Goal: Information Seeking & Learning: Find specific page/section

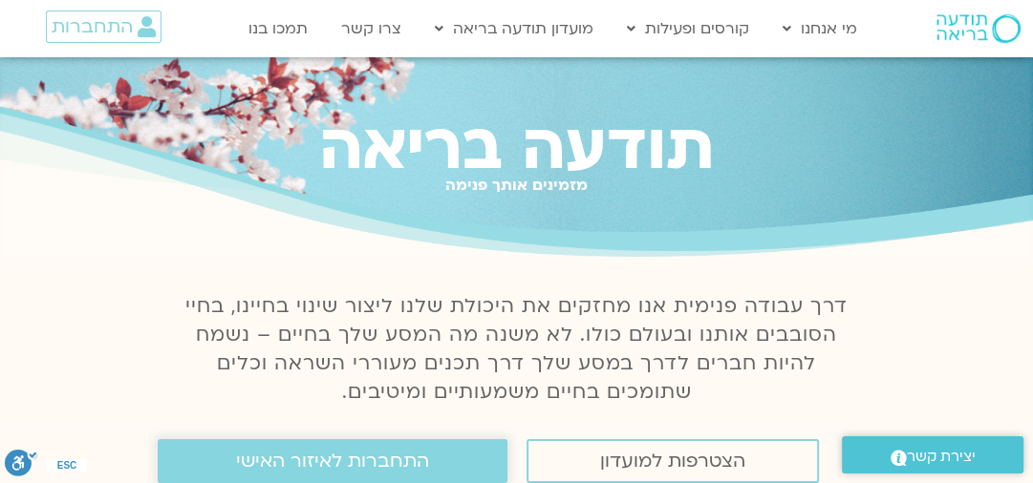
click at [348, 462] on span "התחברות לאיזור האישי" at bounding box center [332, 461] width 193 height 21
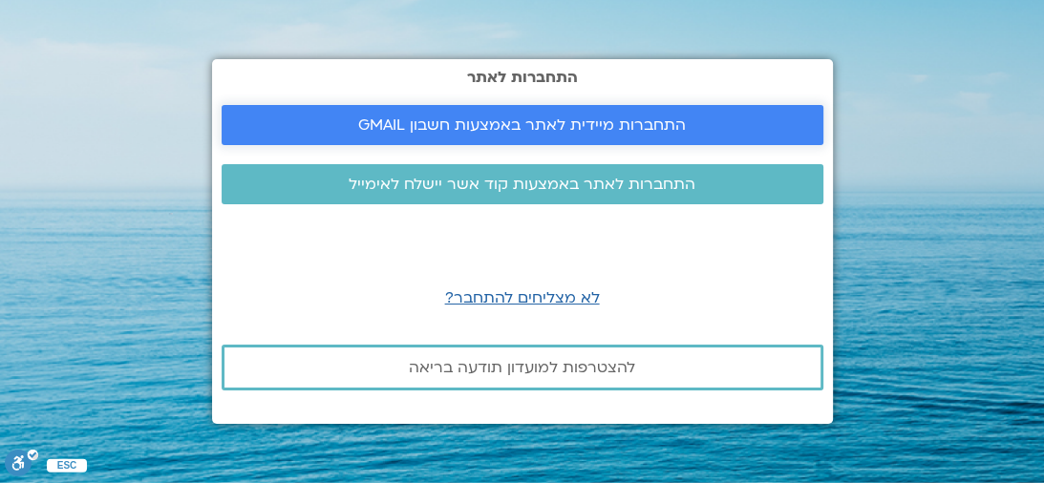
click at [449, 134] on span "התחברות מיידית לאתר באמצעות חשבון GMAIL" at bounding box center [522, 125] width 328 height 17
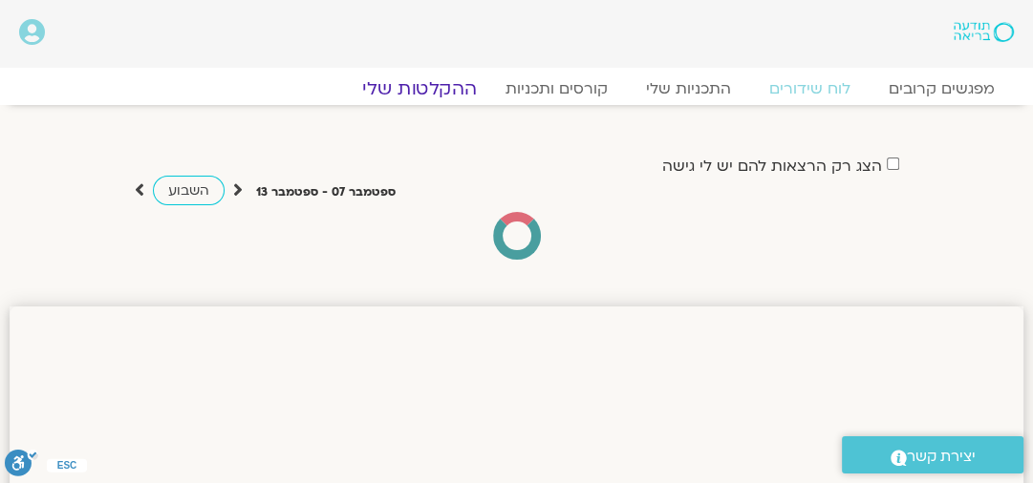
click at [417, 85] on link "ההקלטות שלי" at bounding box center [419, 88] width 160 height 23
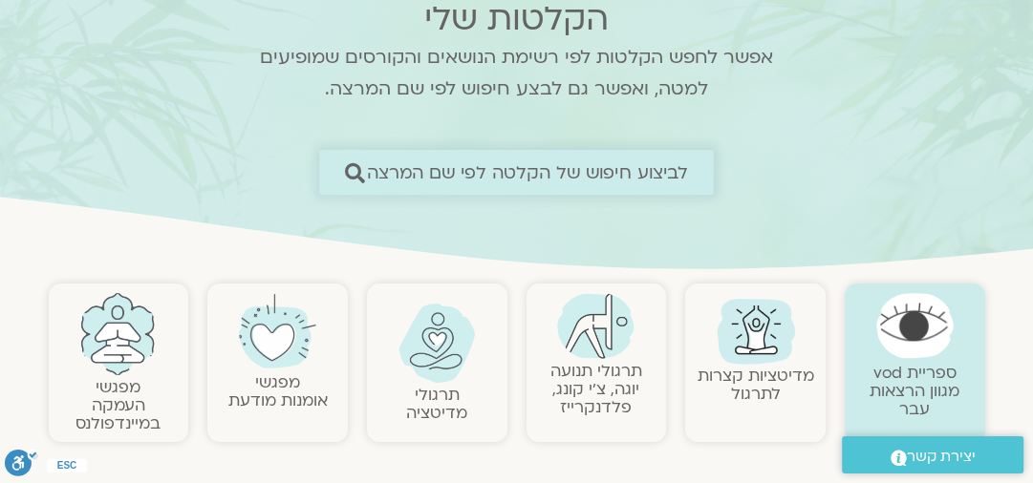
click at [474, 180] on span "לביצוע חיפוש של הקלטה לפי שם המרצה" at bounding box center [528, 172] width 322 height 20
click at [357, 175] on icon at bounding box center [355, 172] width 20 height 20
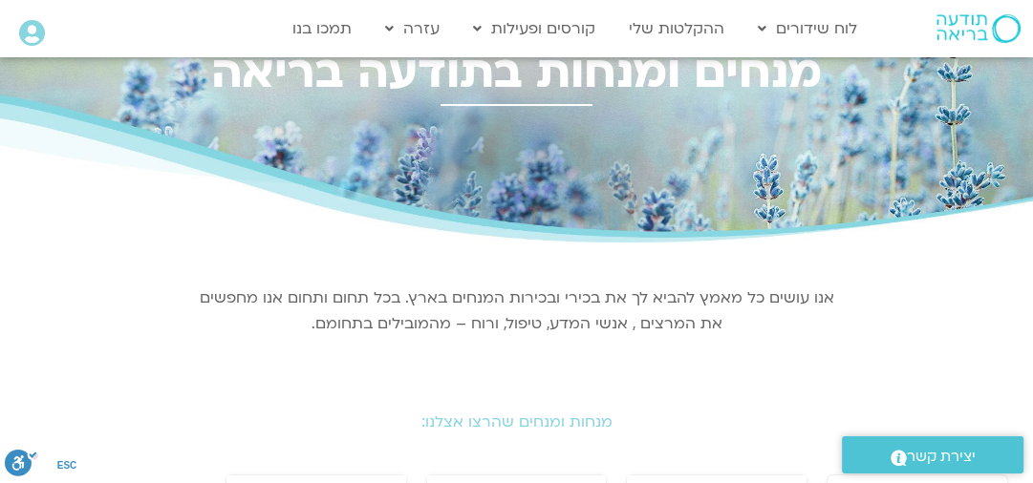
scroll to position [229, 0]
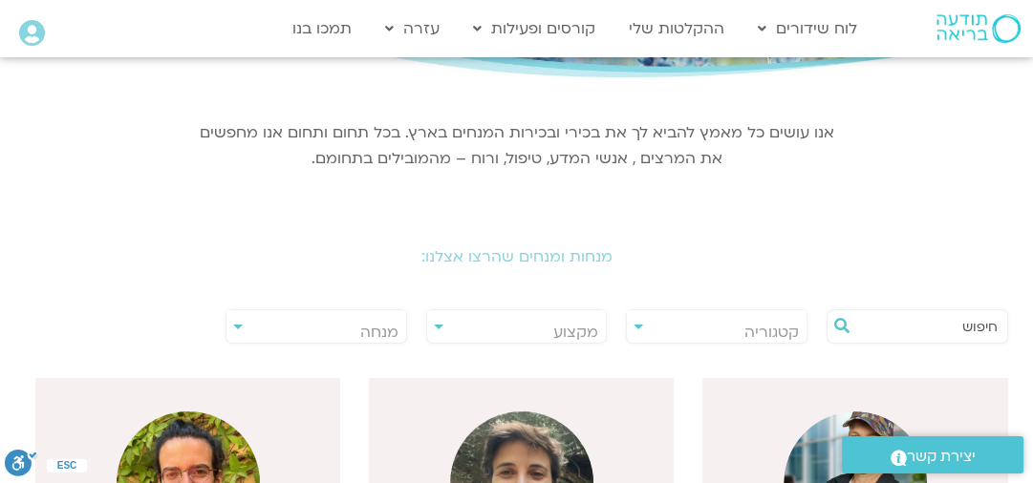
click at [916, 328] on input "text" at bounding box center [926, 326] width 141 height 32
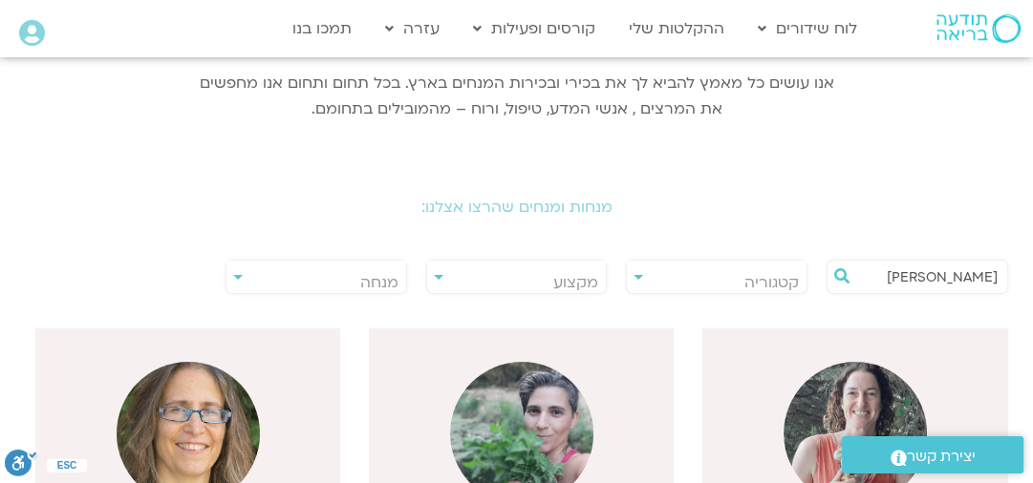
scroll to position [459, 0]
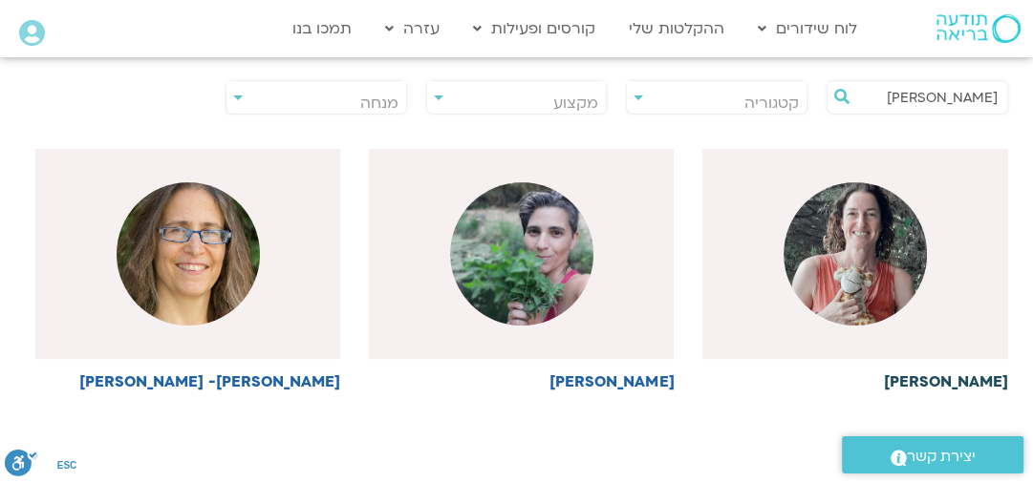
type input "[PERSON_NAME]"
click at [895, 310] on img at bounding box center [854, 253] width 143 height 143
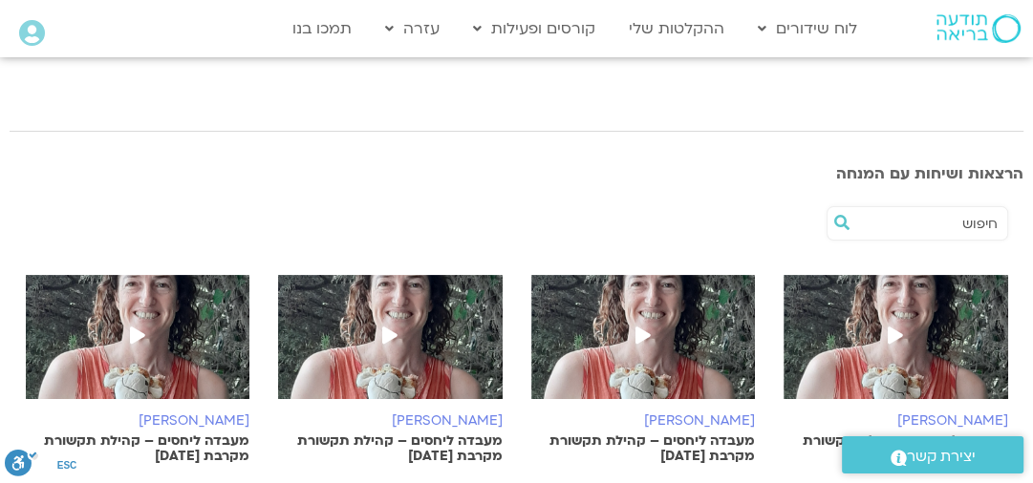
scroll to position [306, 0]
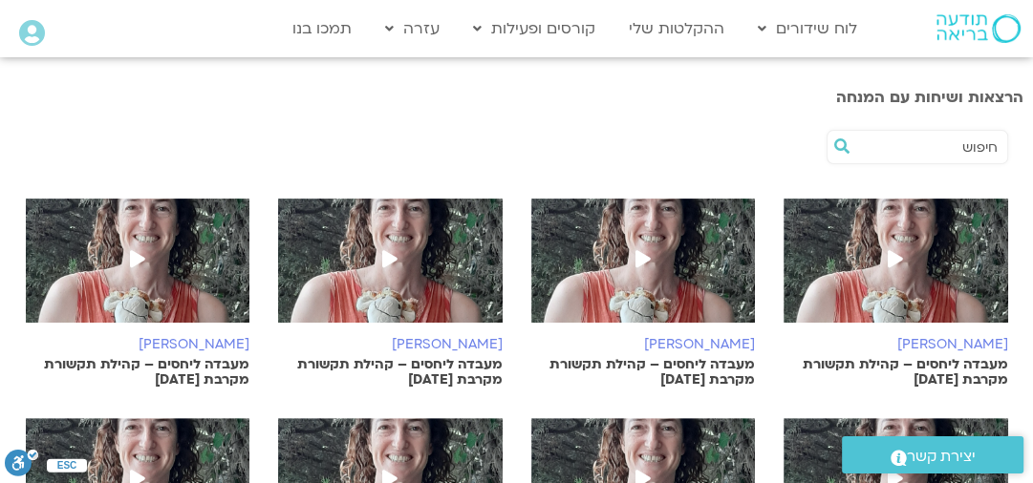
click at [870, 295] on img at bounding box center [895, 270] width 224 height 143
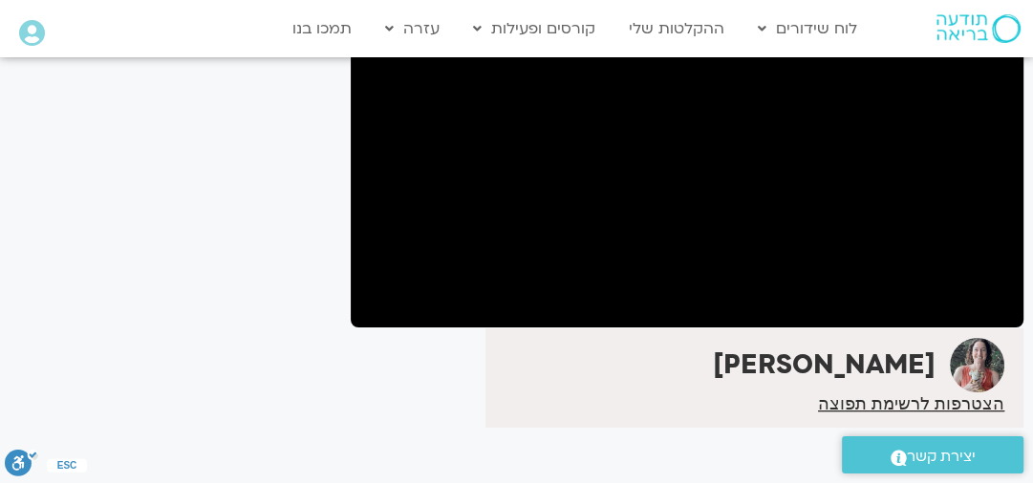
scroll to position [161, 0]
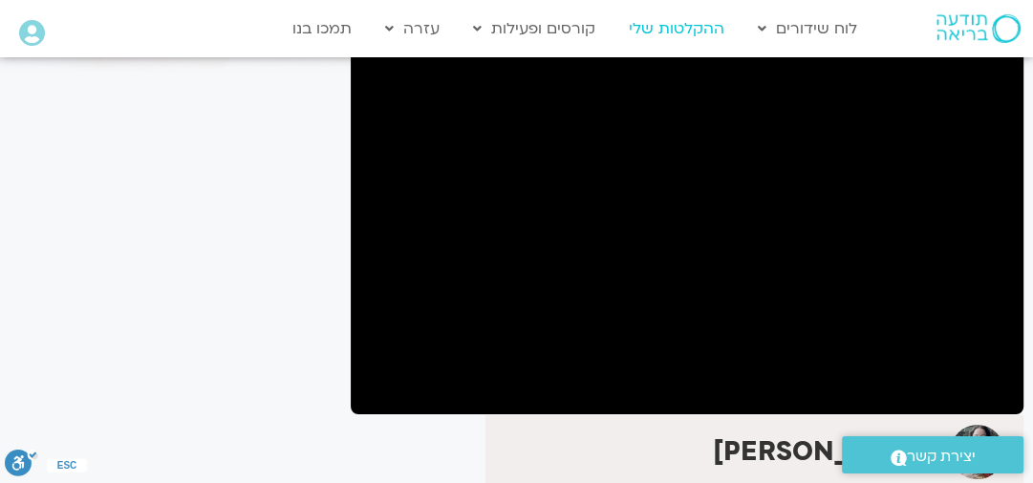
click at [693, 41] on link "ההקלטות שלי" at bounding box center [676, 29] width 115 height 36
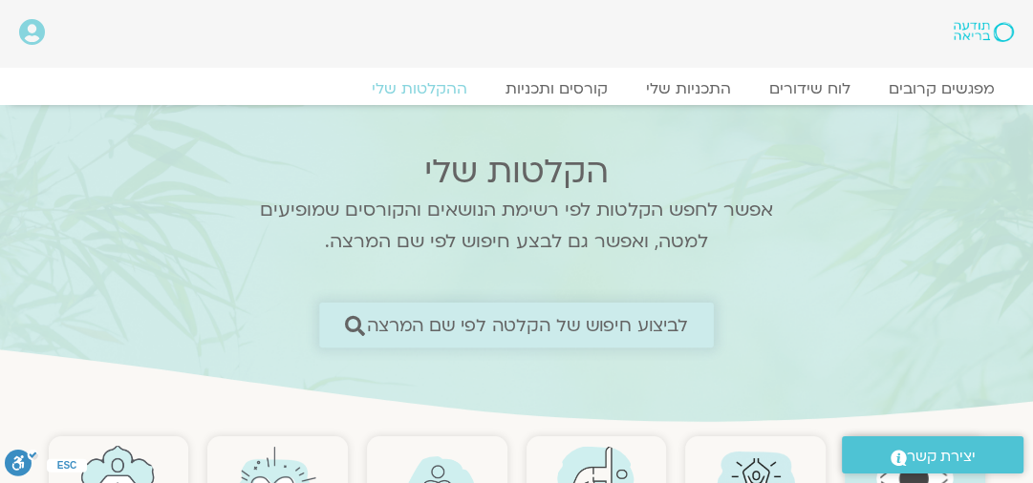
click at [413, 339] on link "לביצוע חיפוש של הקלטה לפי שם המרצה" at bounding box center [516, 325] width 395 height 45
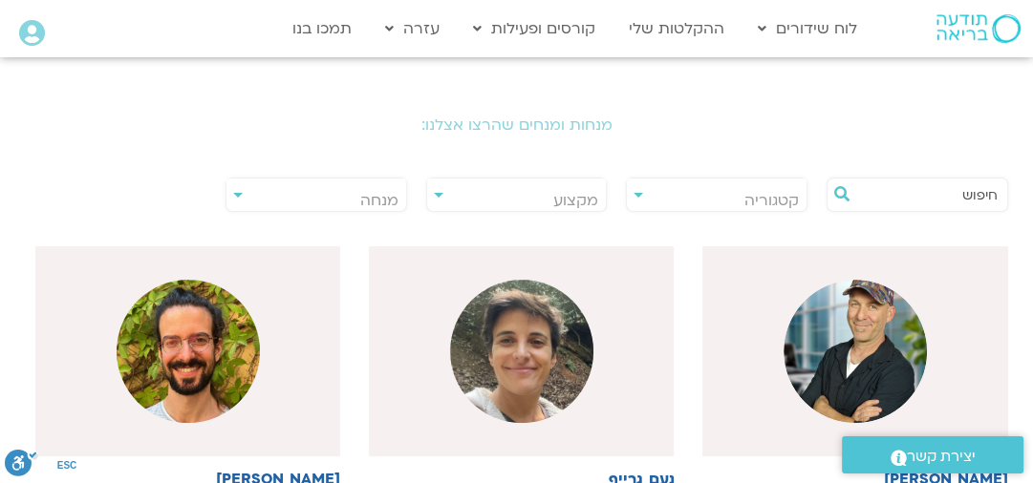
scroll to position [369, 0]
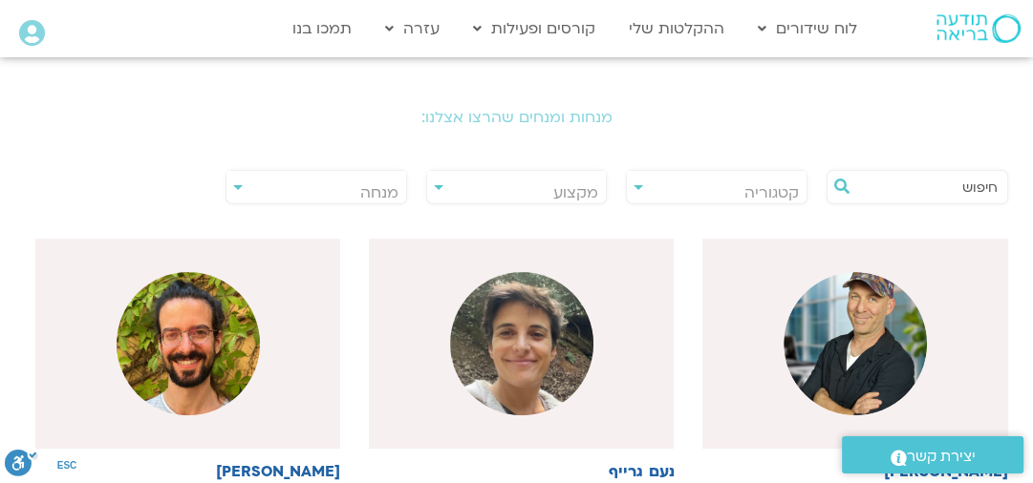
click at [979, 176] on input "text" at bounding box center [926, 187] width 141 height 32
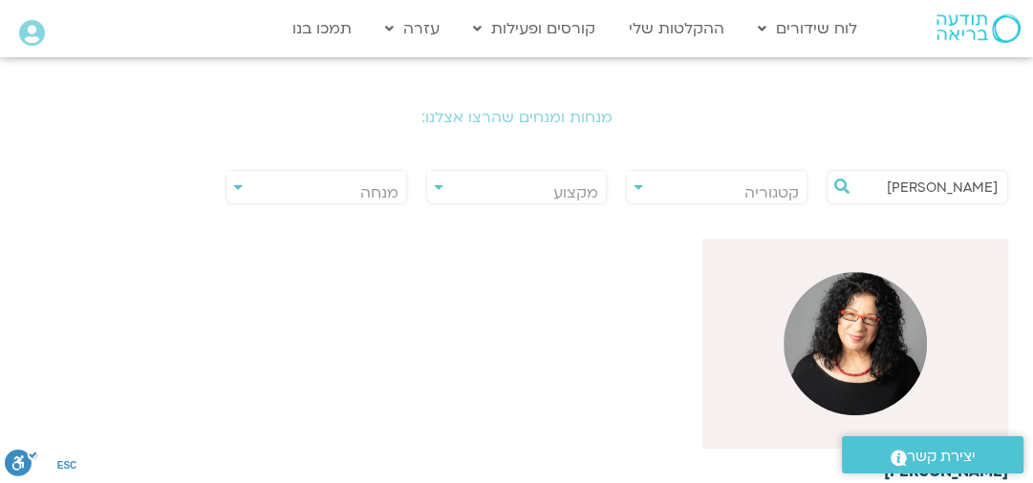
type input "ארנינה"
click at [930, 264] on div at bounding box center [854, 344] width 305 height 210
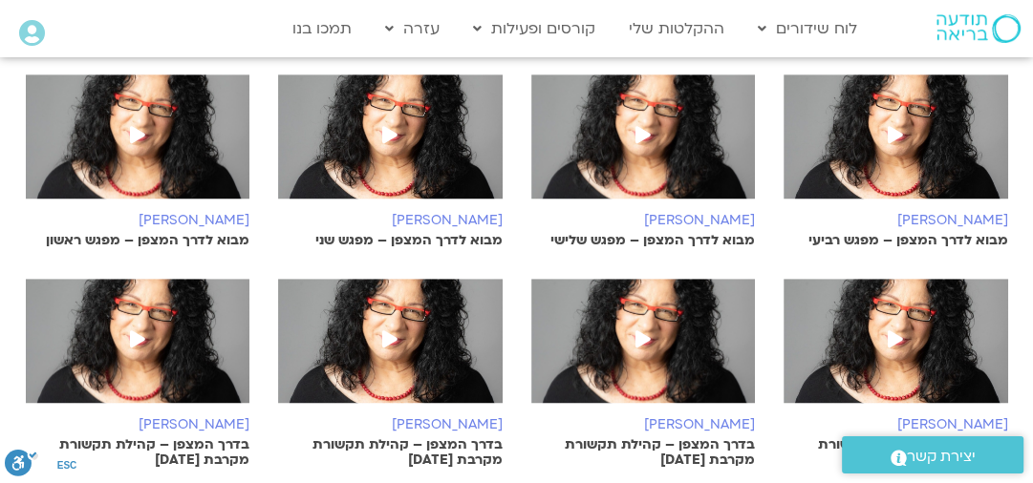
scroll to position [753, 0]
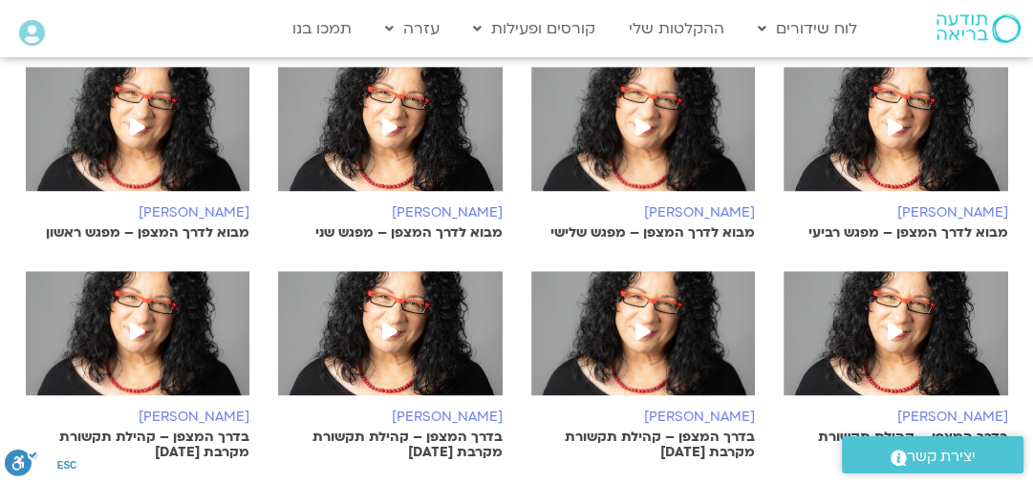
click at [948, 160] on img at bounding box center [895, 138] width 224 height 143
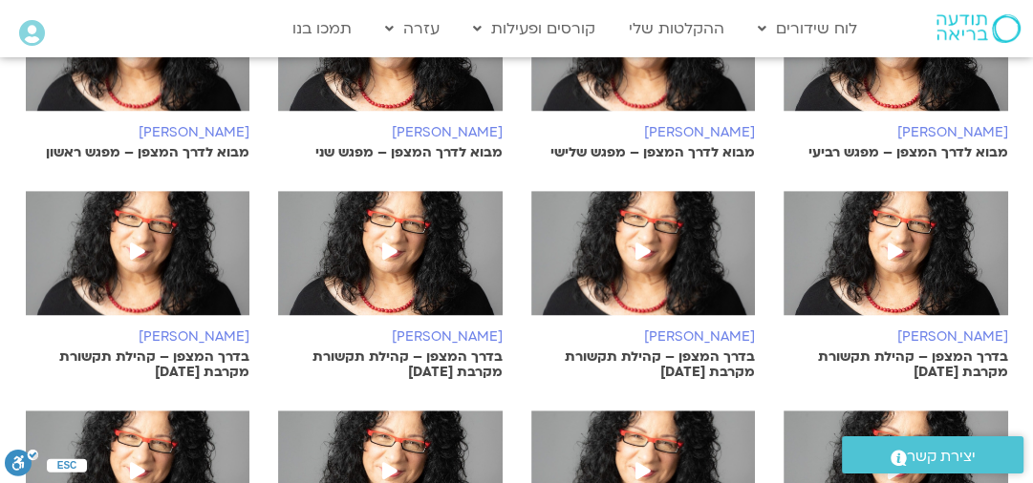
scroll to position [844, 0]
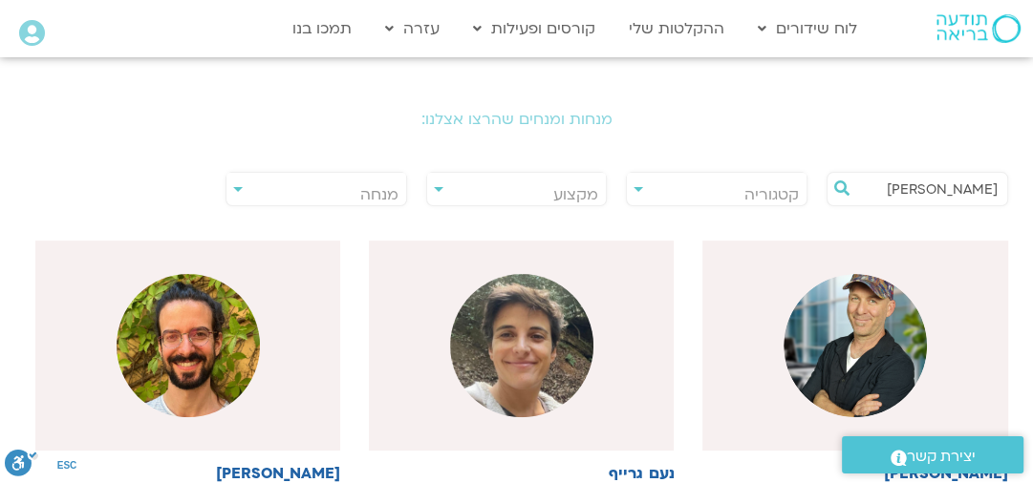
scroll to position [367, 0]
click at [931, 183] on input "ארנינה" at bounding box center [926, 189] width 141 height 32
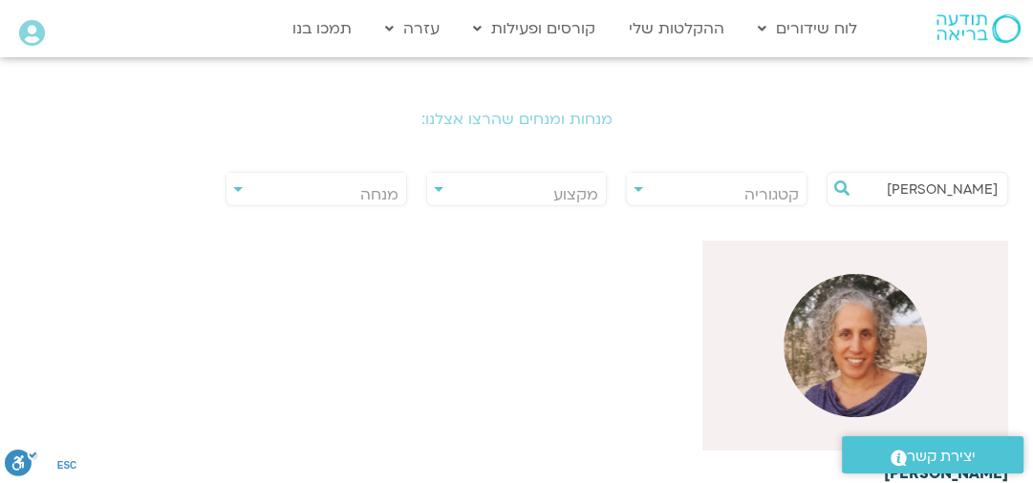
type input "שגית"
click at [890, 361] on img at bounding box center [854, 345] width 143 height 143
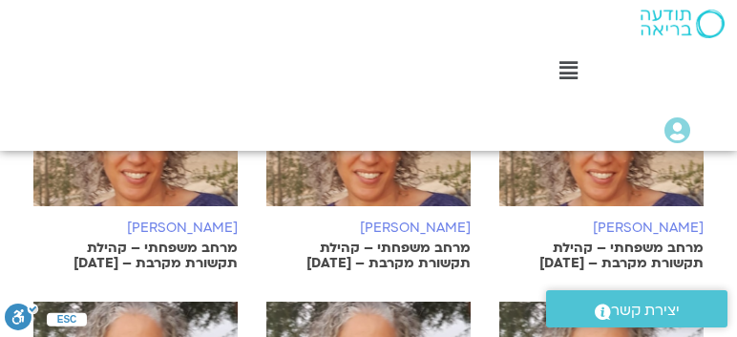
scroll to position [1164, 0]
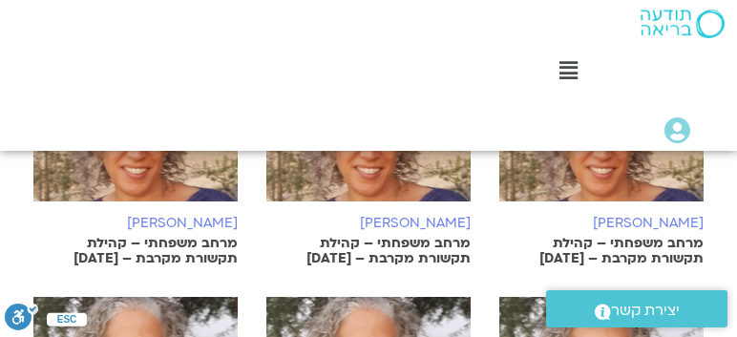
drag, startPoint x: 706, startPoint y: 150, endPoint x: 710, endPoint y: 132, distance: 18.5
click at [710, 132] on div "Main Menu אזור אישי הזמנות התנתקות פרטי המורה הוספת אירוע" at bounding box center [691, 132] width 73 height 49
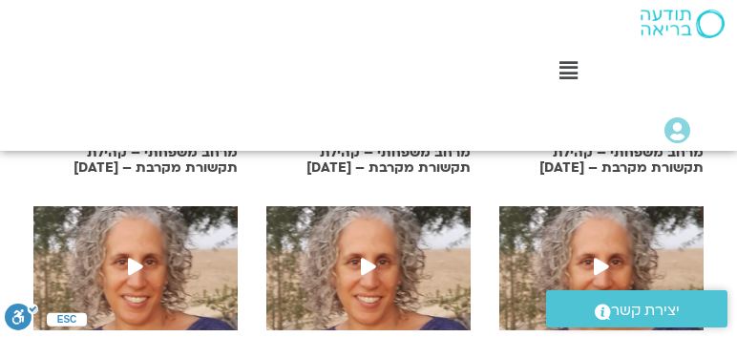
scroll to position [1030, 0]
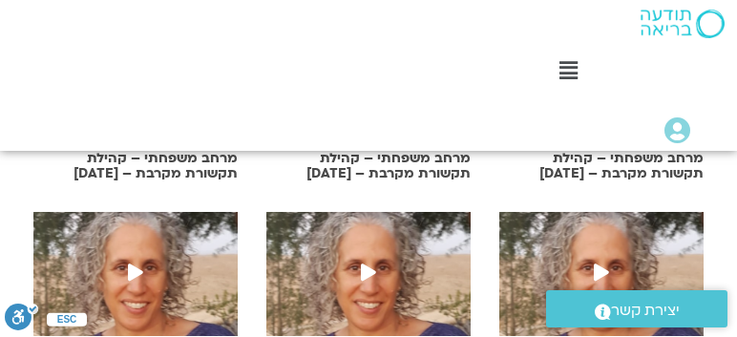
click at [656, 212] on img at bounding box center [602, 283] width 204 height 143
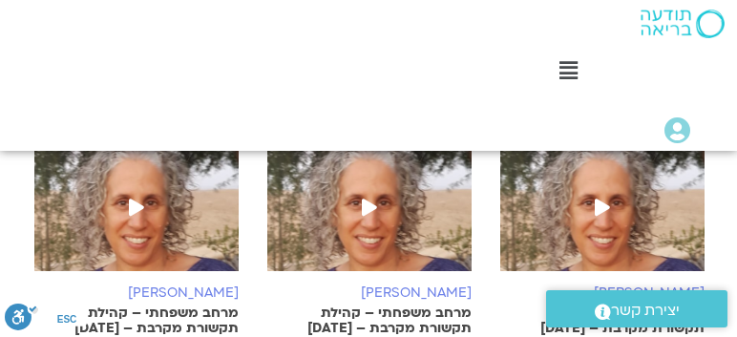
scroll to position [869, 0]
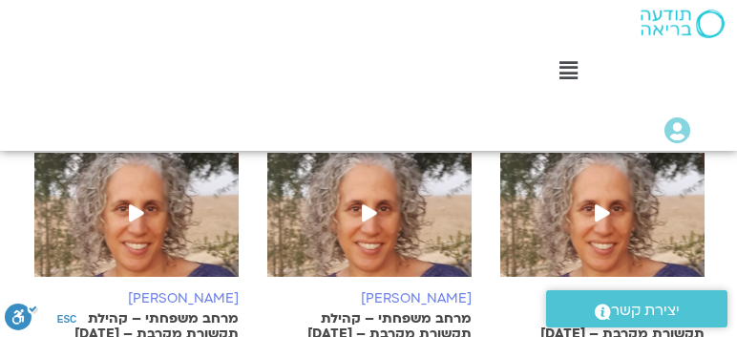
click at [648, 181] on img at bounding box center [603, 224] width 204 height 143
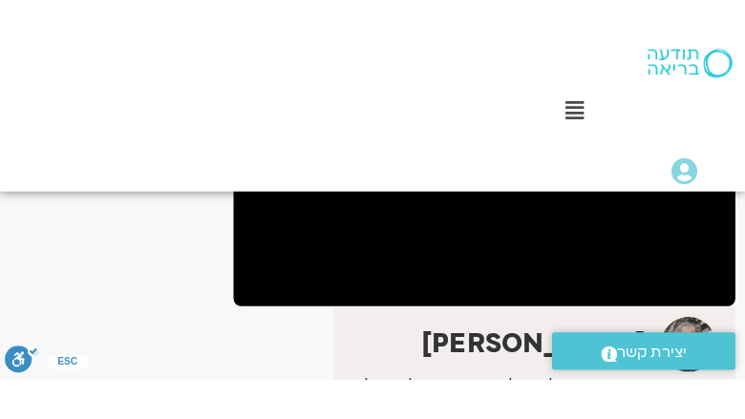
scroll to position [338, 0]
